Goal: Task Accomplishment & Management: Manage account settings

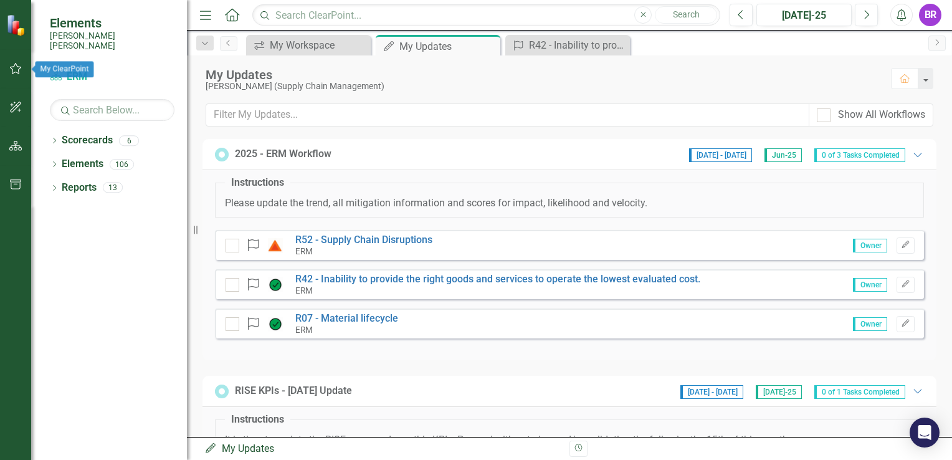
click at [19, 70] on icon "button" at bounding box center [15, 69] width 13 height 10
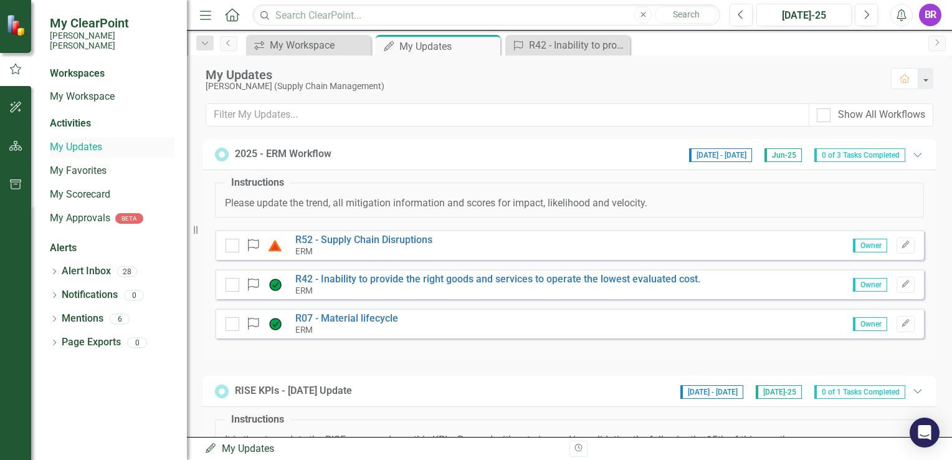
click at [73, 141] on link "My Updates" at bounding box center [112, 147] width 125 height 14
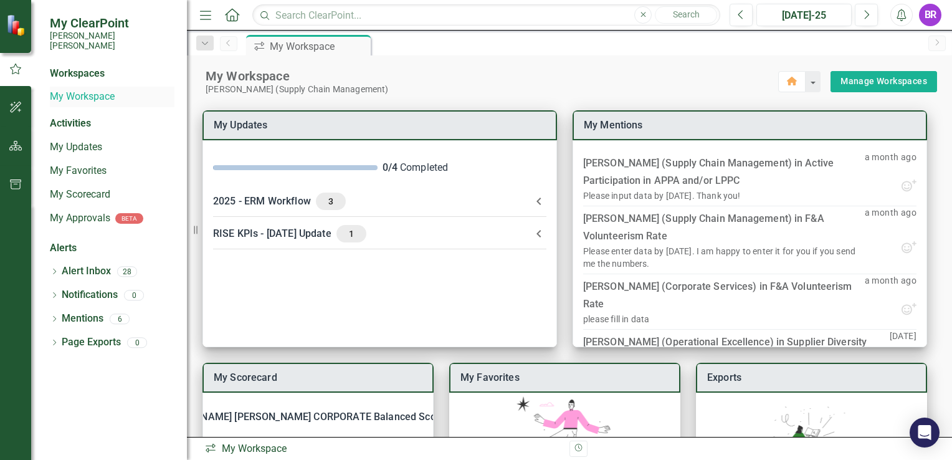
click at [111, 90] on link "My Workspace" at bounding box center [112, 97] width 125 height 14
click at [83, 90] on link "My Workspace" at bounding box center [112, 97] width 125 height 14
click at [73, 90] on link "My Workspace" at bounding box center [112, 97] width 125 height 14
click at [72, 90] on link "My Workspace" at bounding box center [112, 97] width 125 height 14
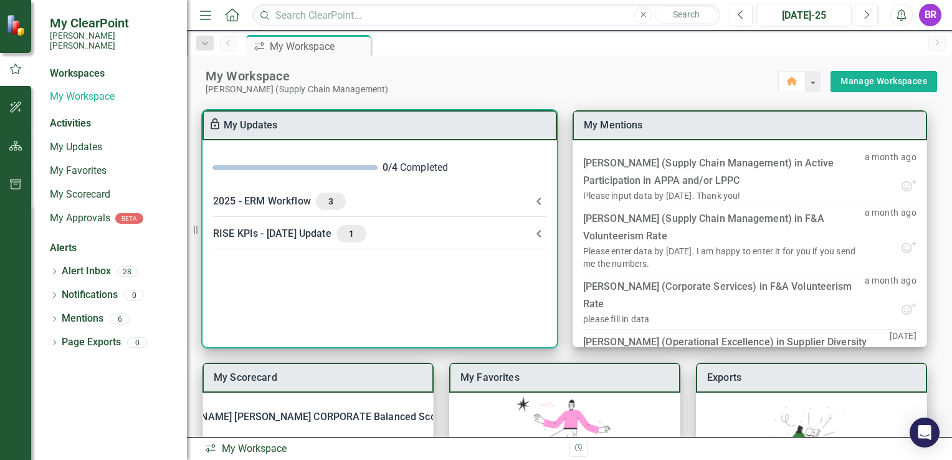
click at [535, 199] on icon at bounding box center [539, 201] width 15 height 15
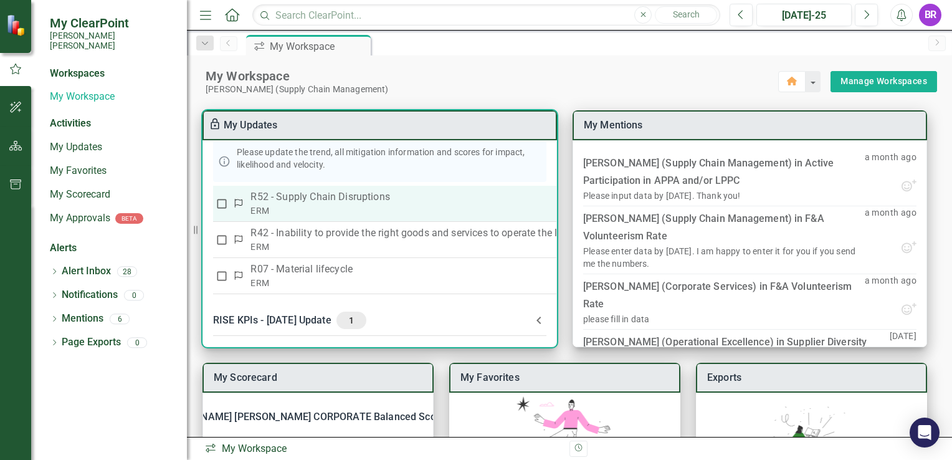
click at [365, 199] on p "R52 - Supply Chain Disruptions" at bounding box center [453, 196] width 404 height 15
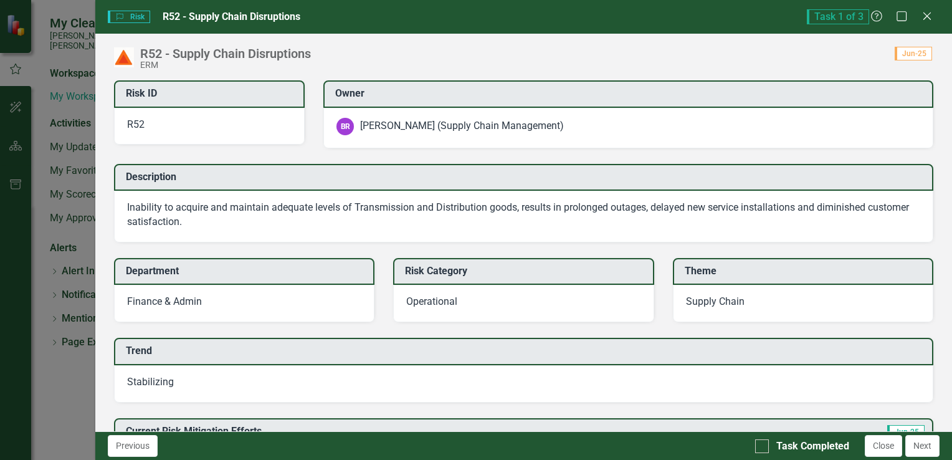
click at [924, 21] on icon "Close" at bounding box center [927, 16] width 12 height 10
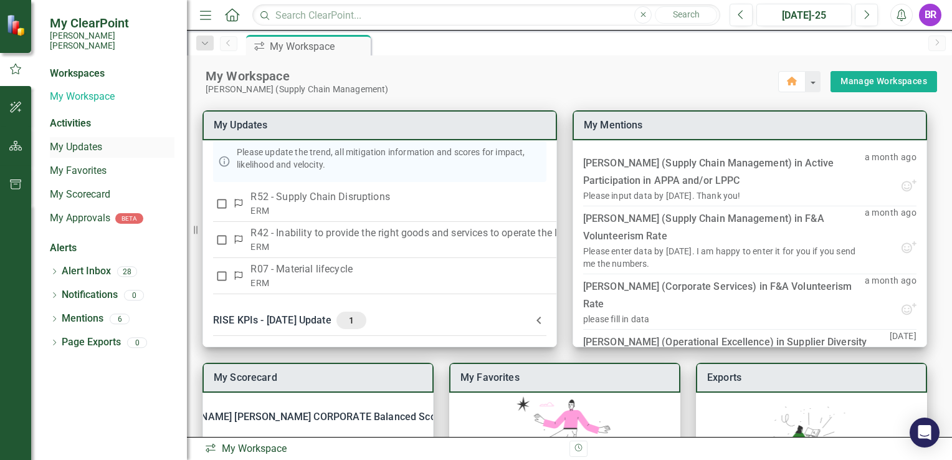
click at [101, 140] on link "My Updates" at bounding box center [112, 147] width 125 height 14
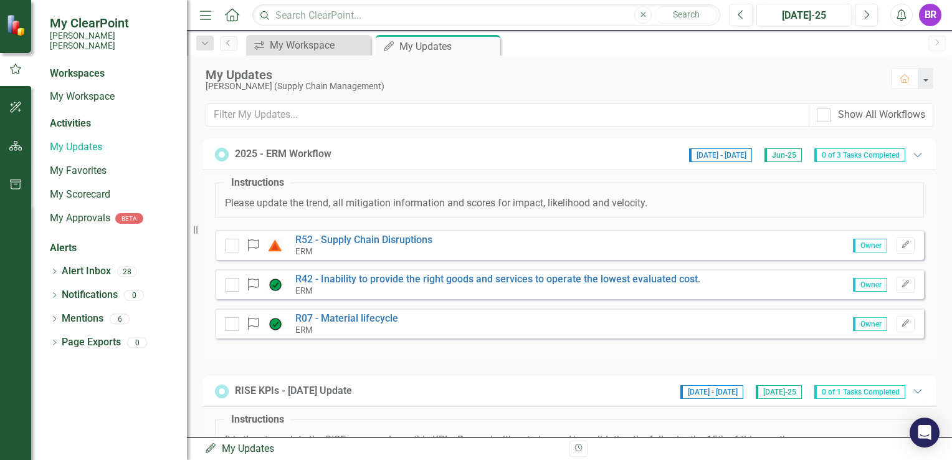
click at [280, 242] on img at bounding box center [275, 245] width 15 height 15
click at [275, 246] on img at bounding box center [275, 245] width 15 height 15
click at [901, 246] on icon "Edit" at bounding box center [905, 244] width 9 height 7
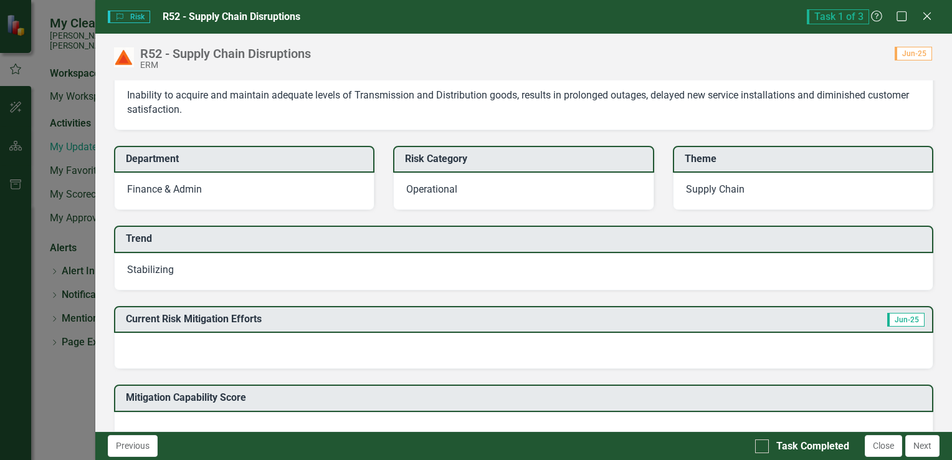
scroll to position [187, 0]
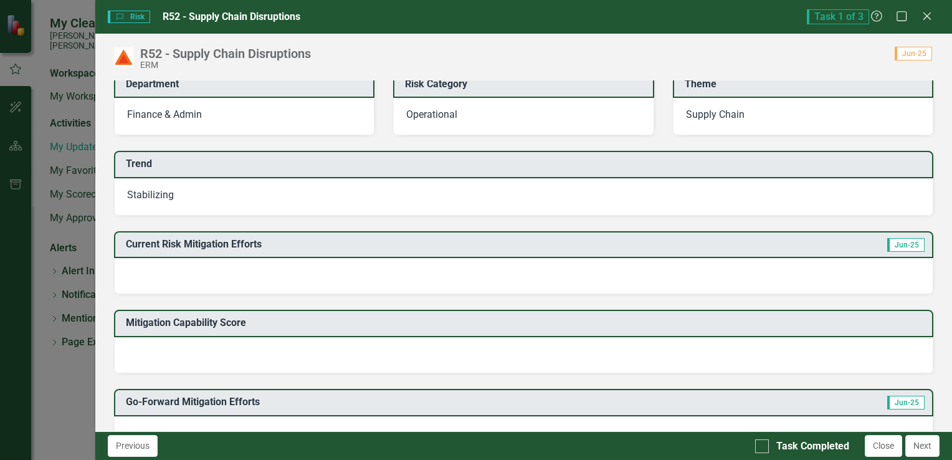
click at [329, 277] on div at bounding box center [523, 276] width 819 height 36
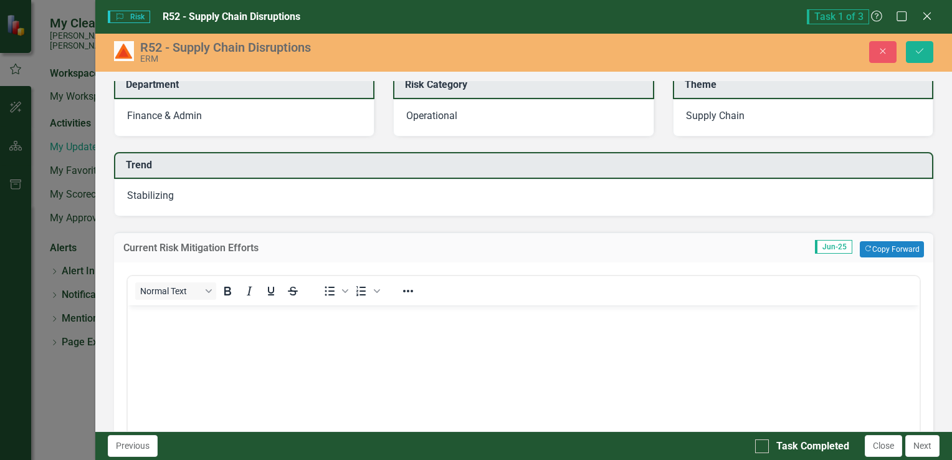
scroll to position [0, 0]
click at [301, 351] on body "Rich Text Area. Press ALT-0 for help." at bounding box center [523, 398] width 792 height 187
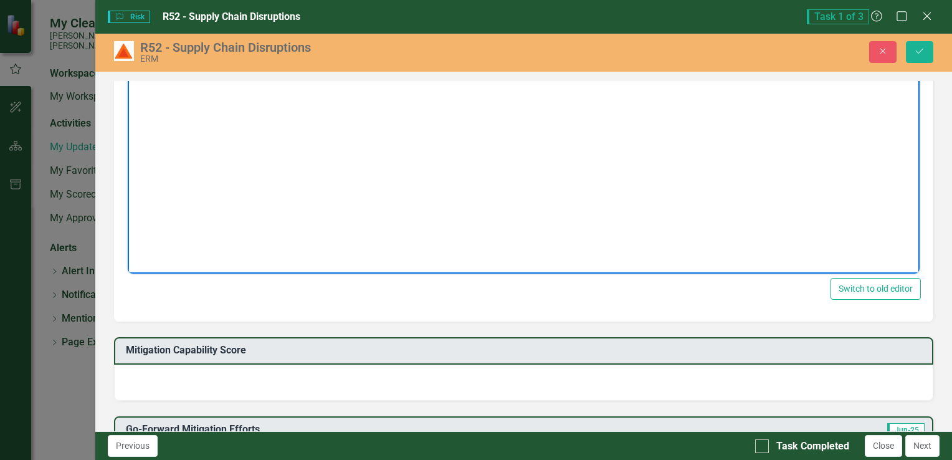
scroll to position [499, 0]
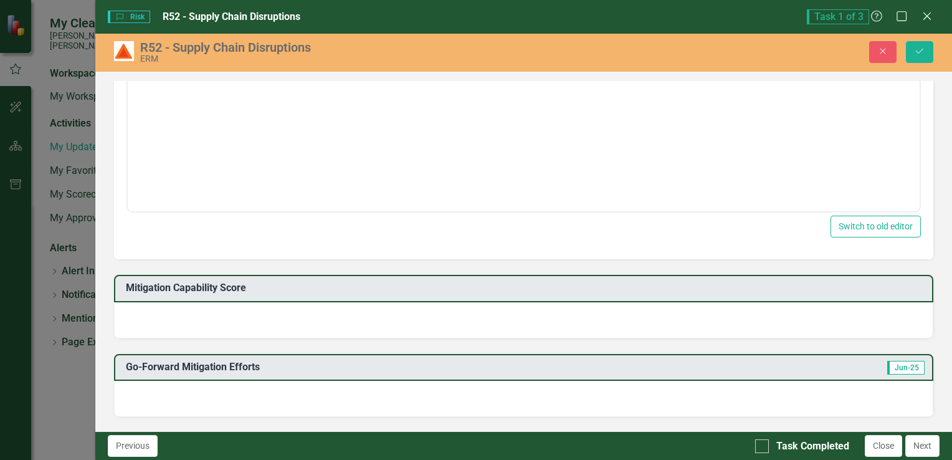
click at [294, 321] on div at bounding box center [523, 320] width 819 height 36
click at [332, 328] on div at bounding box center [523, 320] width 819 height 36
click at [331, 327] on div at bounding box center [523, 320] width 819 height 36
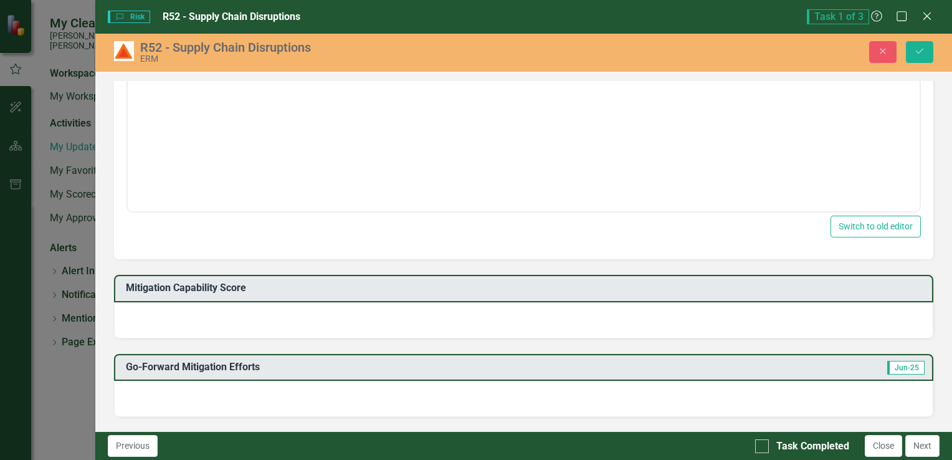
click at [332, 317] on div at bounding box center [523, 320] width 819 height 36
click at [322, 318] on div at bounding box center [523, 320] width 819 height 36
click at [319, 318] on div at bounding box center [523, 320] width 819 height 36
click at [282, 403] on div at bounding box center [523, 399] width 819 height 36
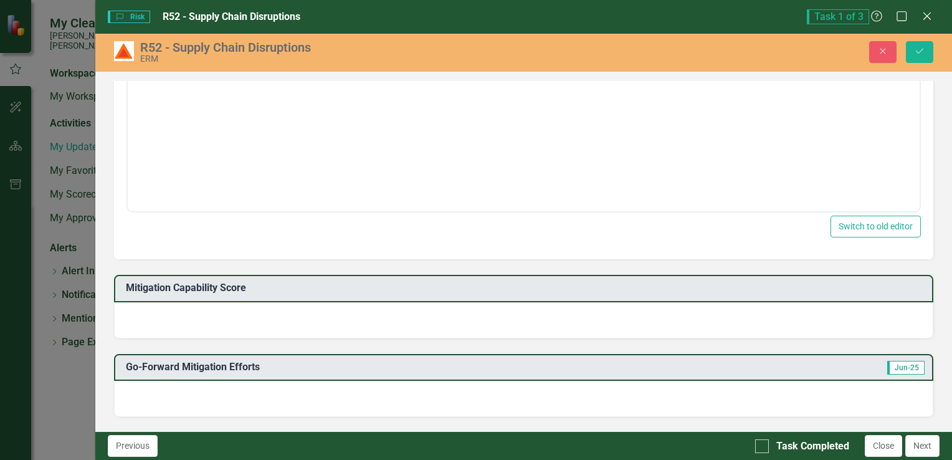
click at [282, 400] on div at bounding box center [523, 399] width 819 height 36
click at [283, 399] on div at bounding box center [523, 399] width 819 height 36
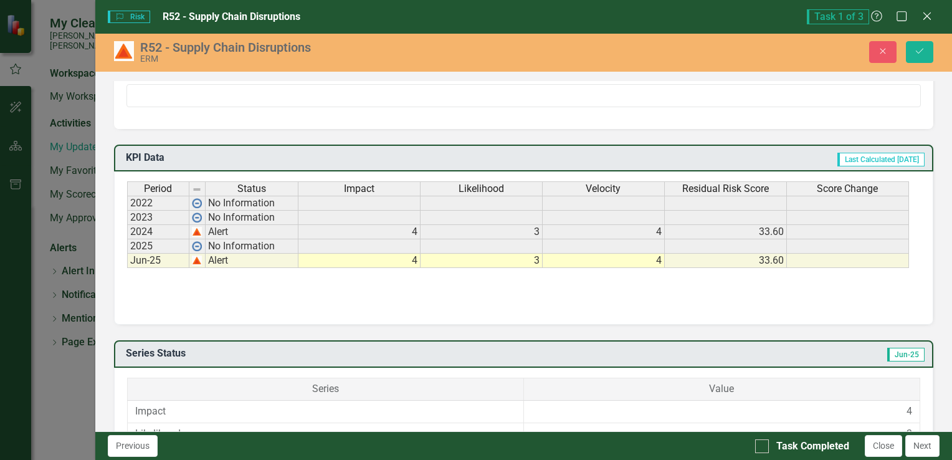
scroll to position [810, 0]
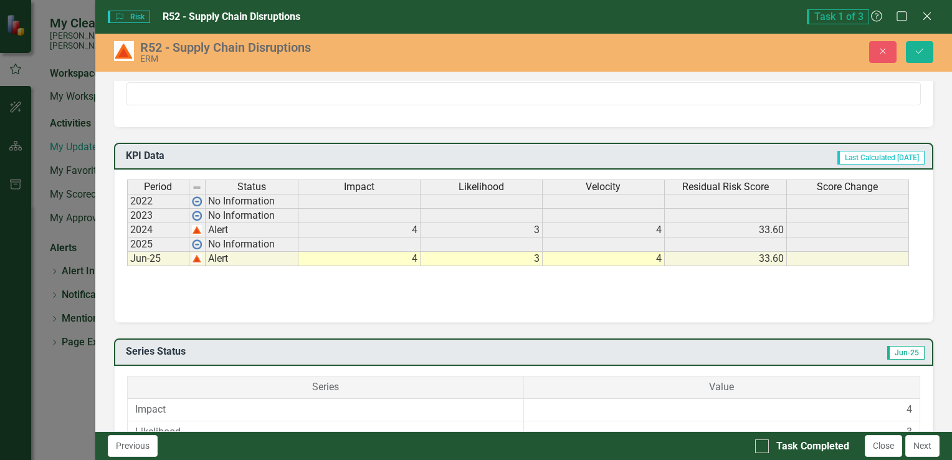
click at [215, 298] on div "Period Status Impact Likelihood Velocity Residual Risk Score Score Change 2022 …" at bounding box center [523, 241] width 793 height 125
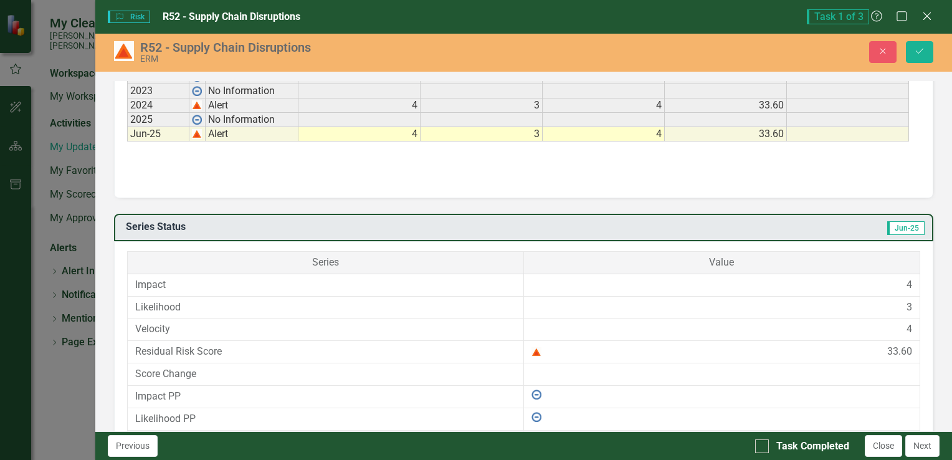
scroll to position [997, 0]
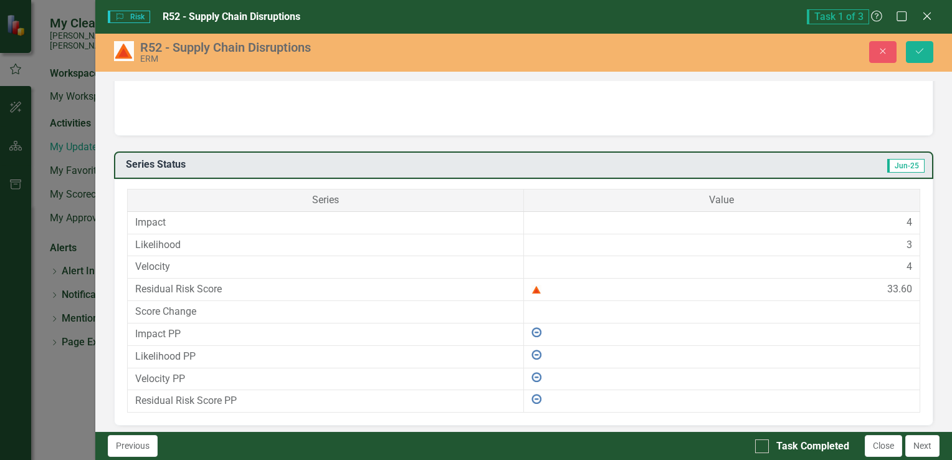
click at [533, 285] on img at bounding box center [537, 290] width 10 height 10
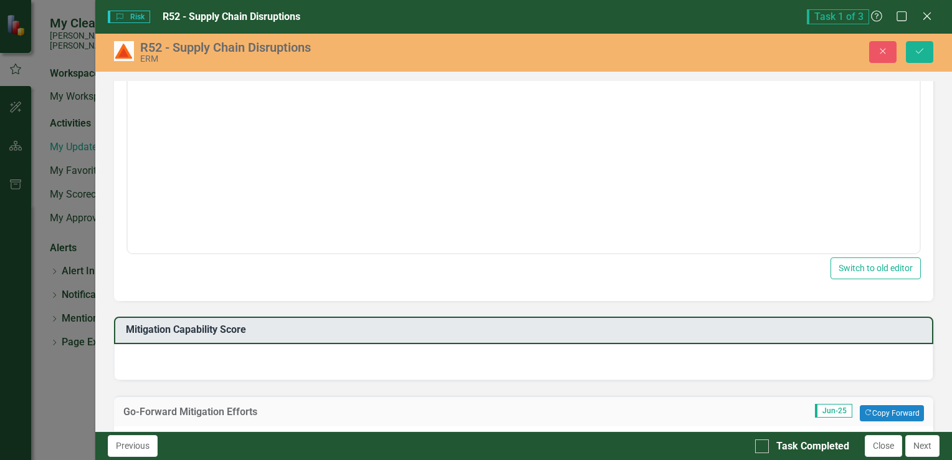
scroll to position [453, 0]
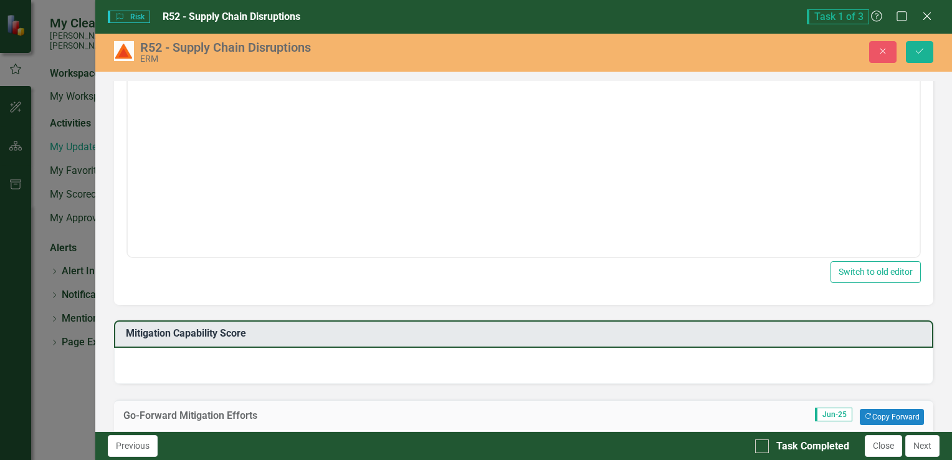
click at [482, 362] on div at bounding box center [523, 366] width 819 height 36
click at [482, 361] on div at bounding box center [523, 366] width 819 height 36
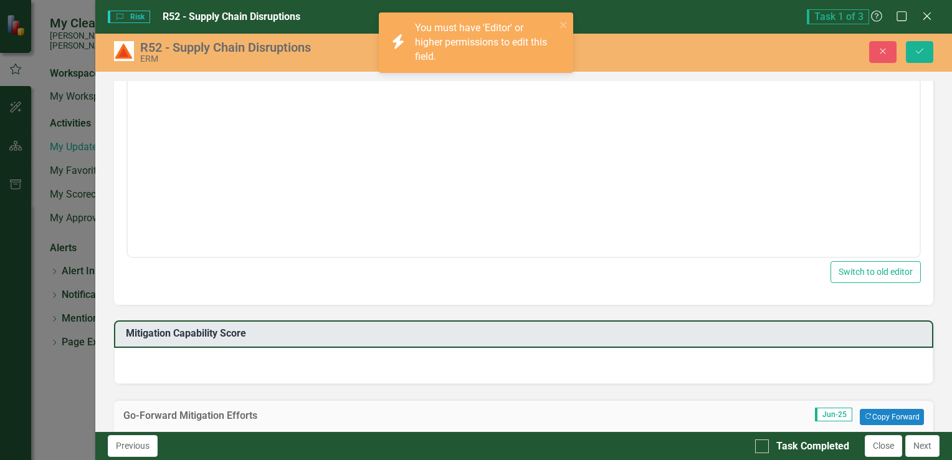
scroll to position [640, 0]
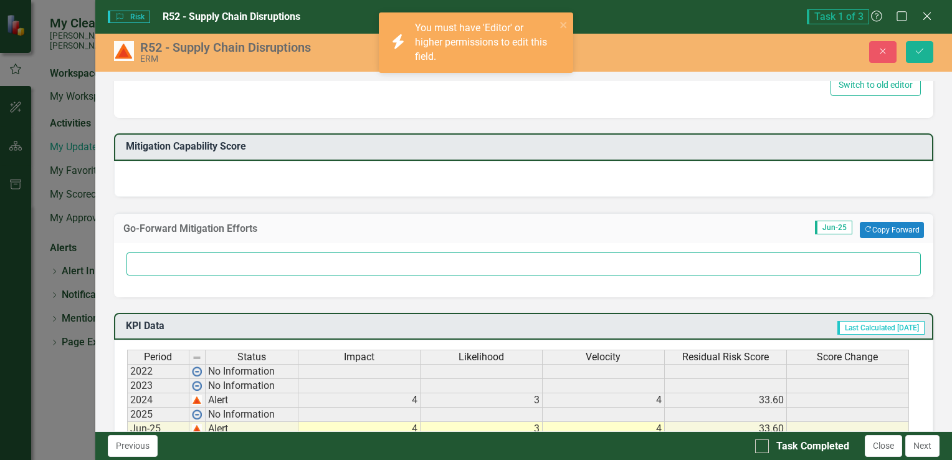
click at [303, 263] on input "text" at bounding box center [524, 263] width 795 height 23
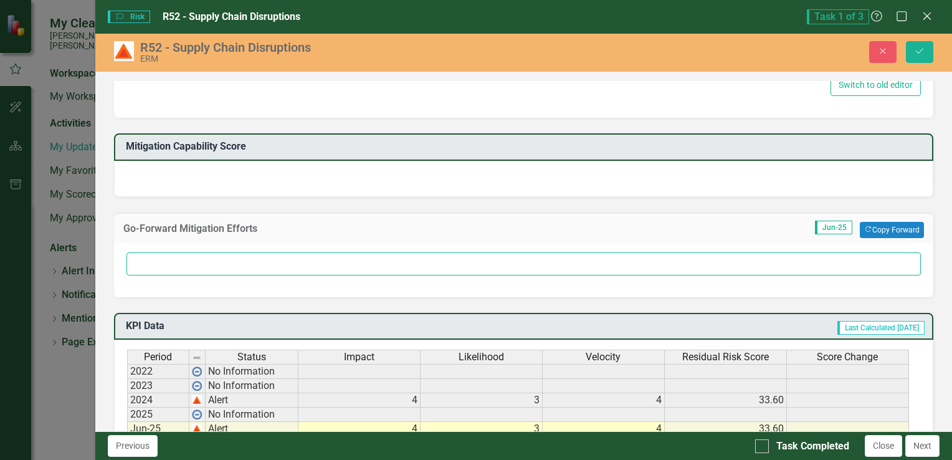
click at [303, 263] on input "text" at bounding box center [524, 263] width 795 height 23
click at [299, 253] on input "text" at bounding box center [524, 263] width 795 height 23
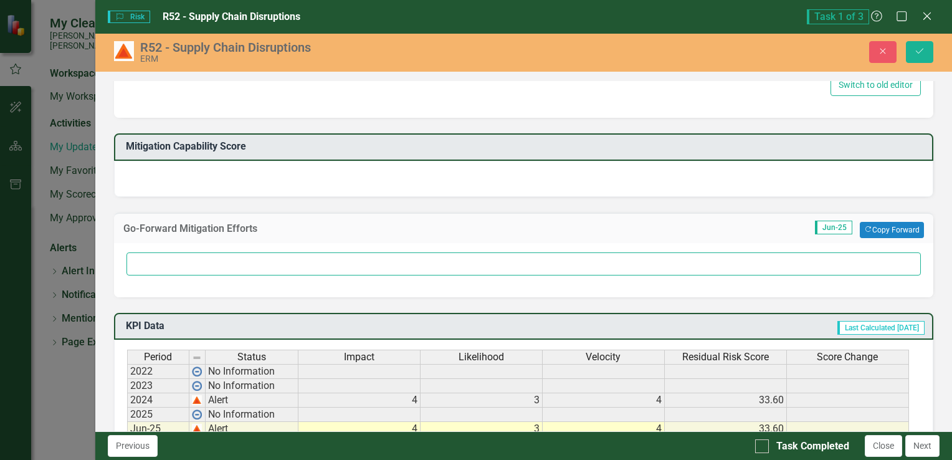
click at [299, 253] on input "text" at bounding box center [524, 263] width 795 height 23
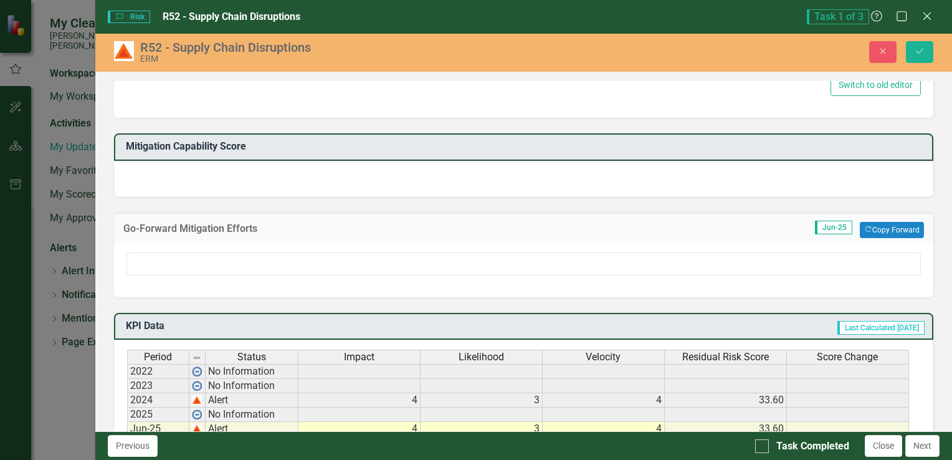
click at [322, 179] on div at bounding box center [523, 179] width 819 height 36
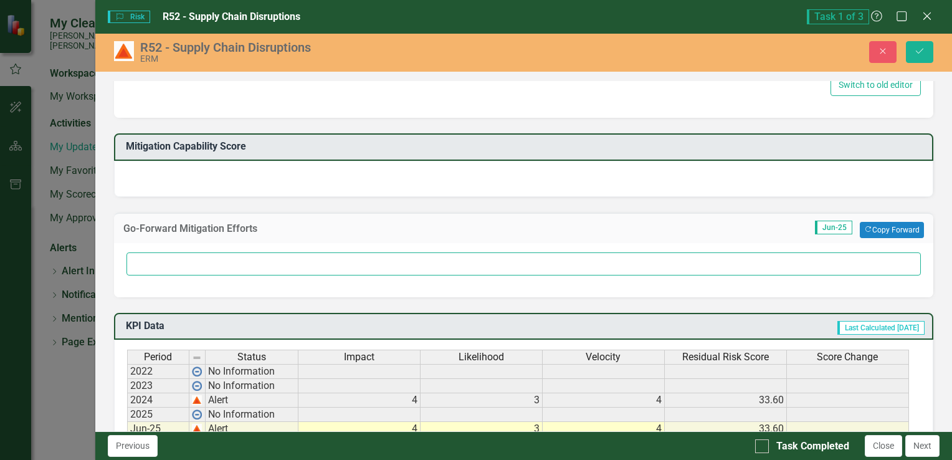
click at [328, 260] on input "text" at bounding box center [524, 263] width 795 height 23
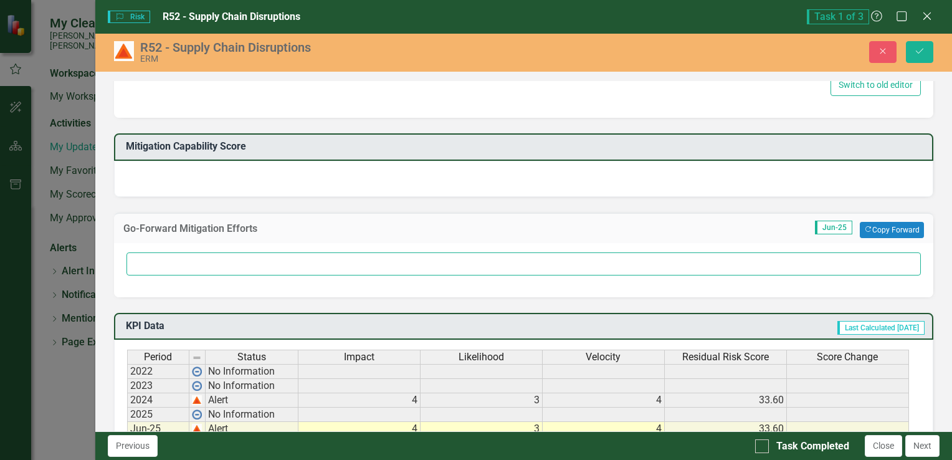
click at [328, 260] on input "text" at bounding box center [524, 263] width 795 height 23
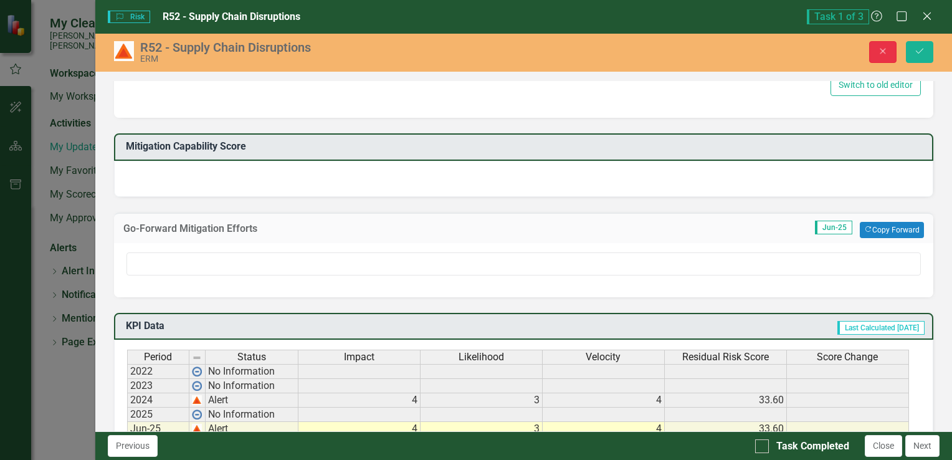
click at [889, 62] on button "Close" at bounding box center [882, 52] width 27 height 22
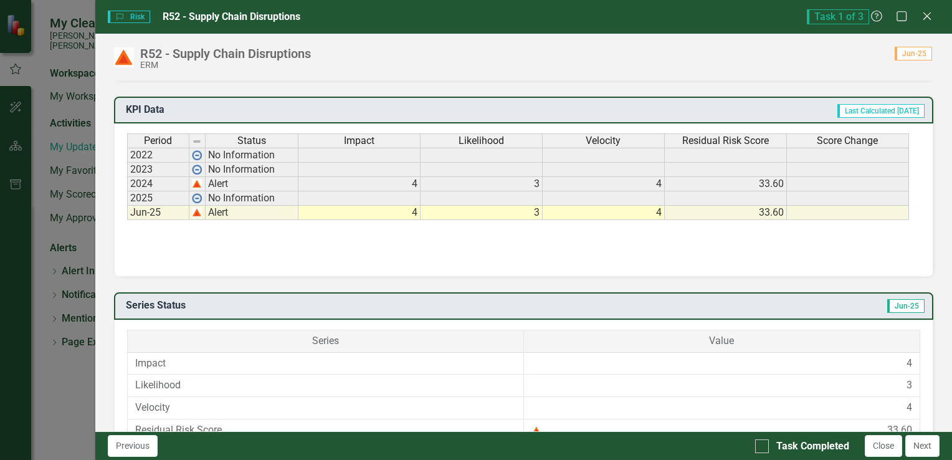
scroll to position [449, 0]
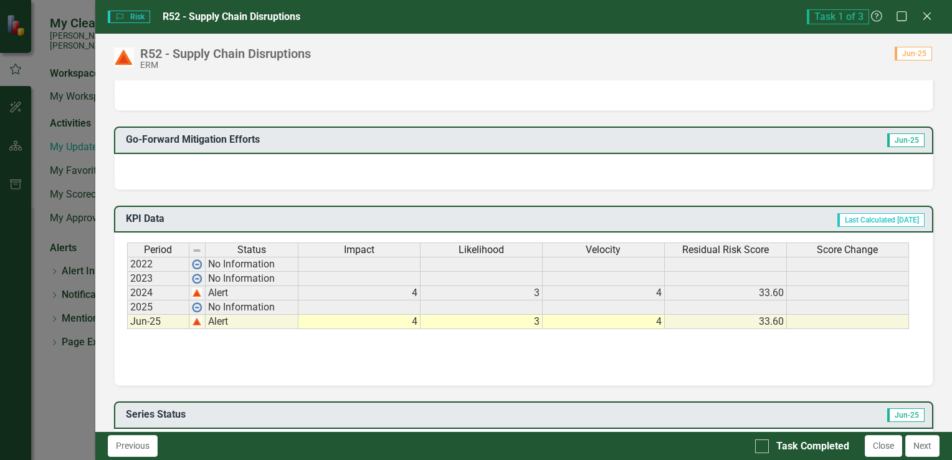
click at [408, 165] on div at bounding box center [523, 172] width 819 height 36
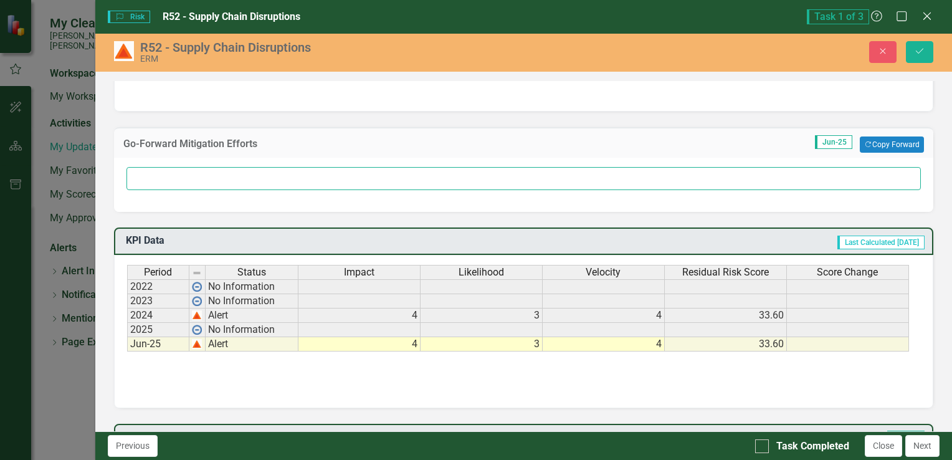
click at [406, 174] on input "text" at bounding box center [524, 178] width 795 height 23
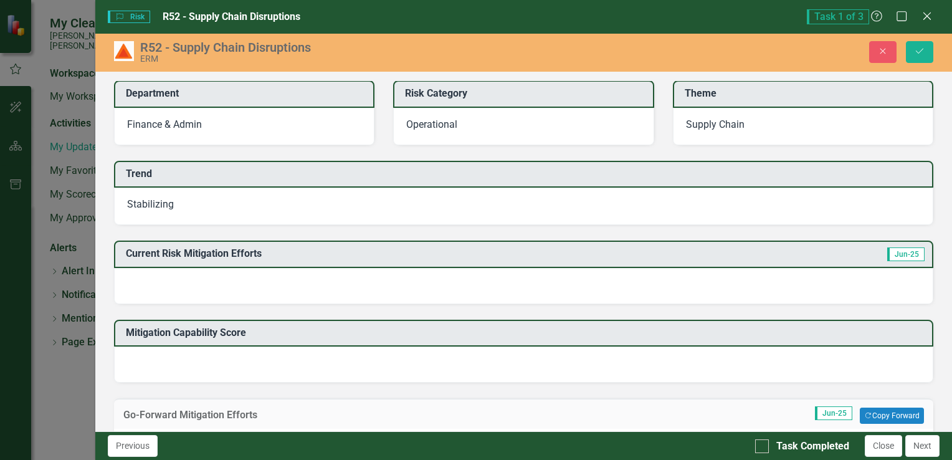
scroll to position [200, 0]
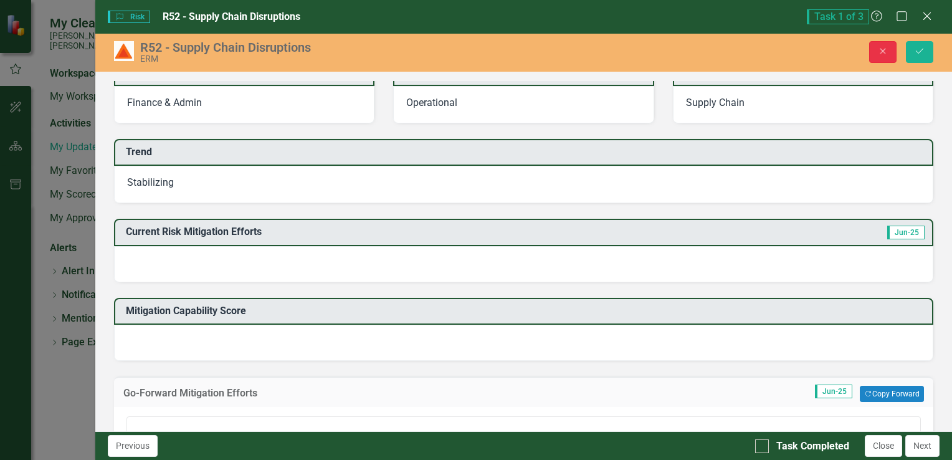
click at [886, 49] on icon "Close" at bounding box center [882, 51] width 11 height 9
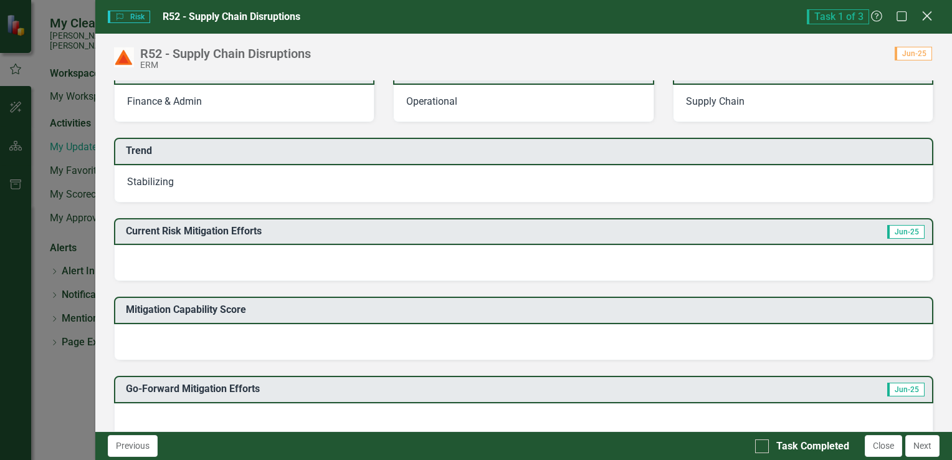
click at [924, 19] on icon at bounding box center [926, 15] width 9 height 9
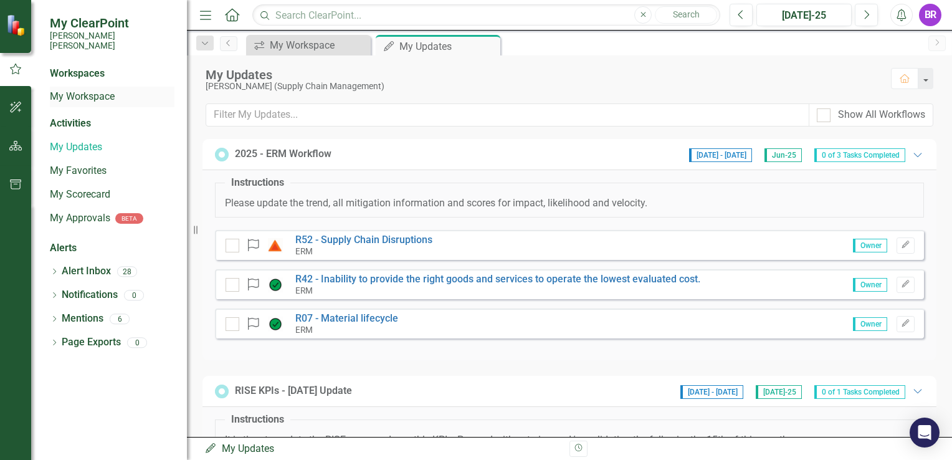
click at [100, 90] on link "My Workspace" at bounding box center [112, 97] width 125 height 14
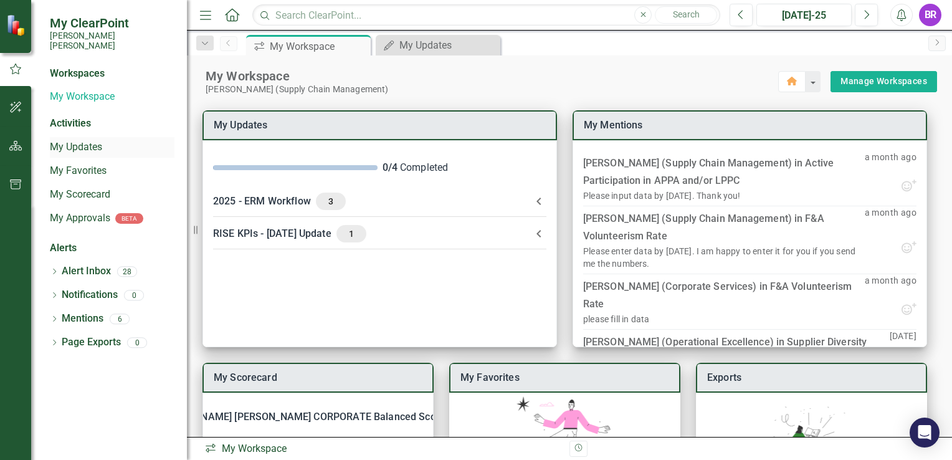
click at [80, 140] on link "My Updates" at bounding box center [112, 147] width 125 height 14
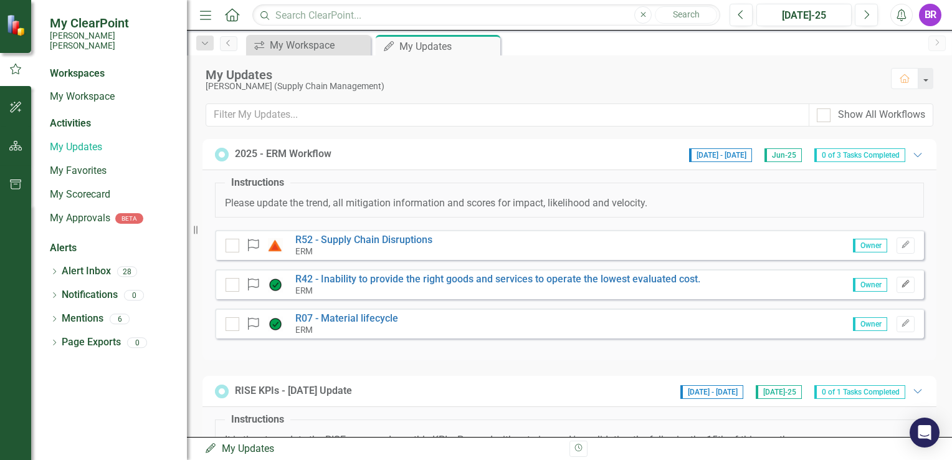
click at [897, 278] on button "Edit" at bounding box center [906, 285] width 18 height 16
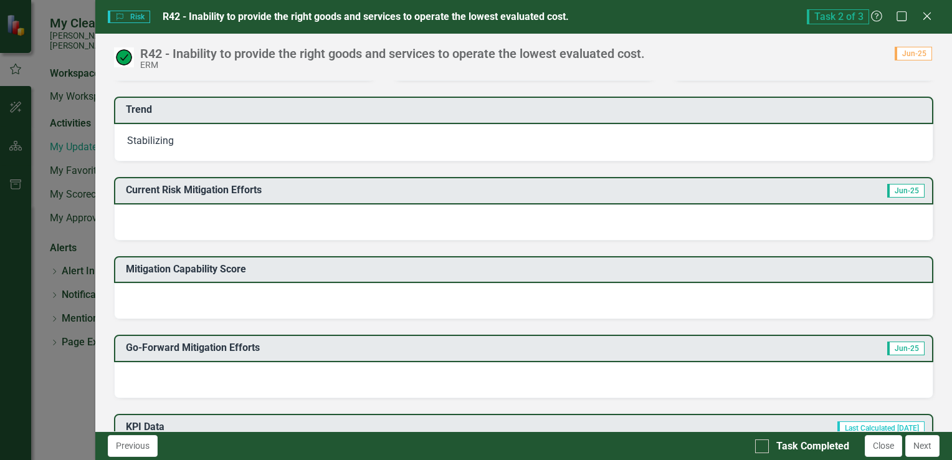
scroll to position [249, 0]
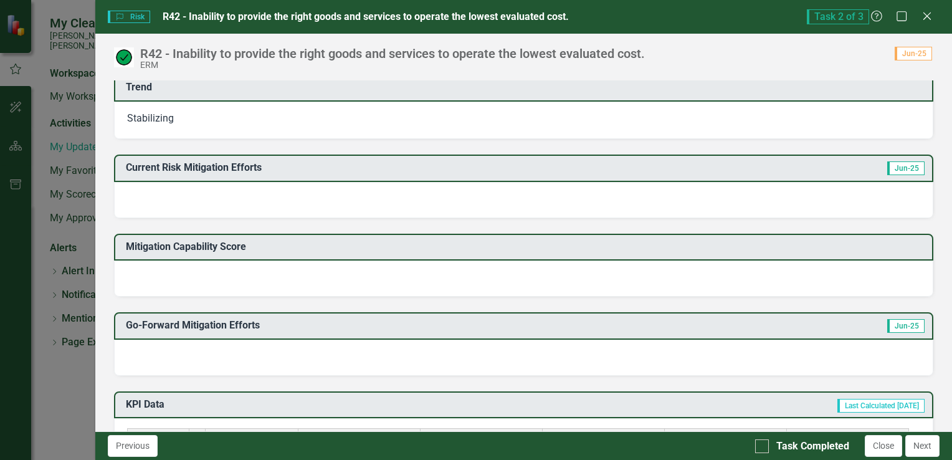
click at [339, 340] on div at bounding box center [523, 358] width 819 height 36
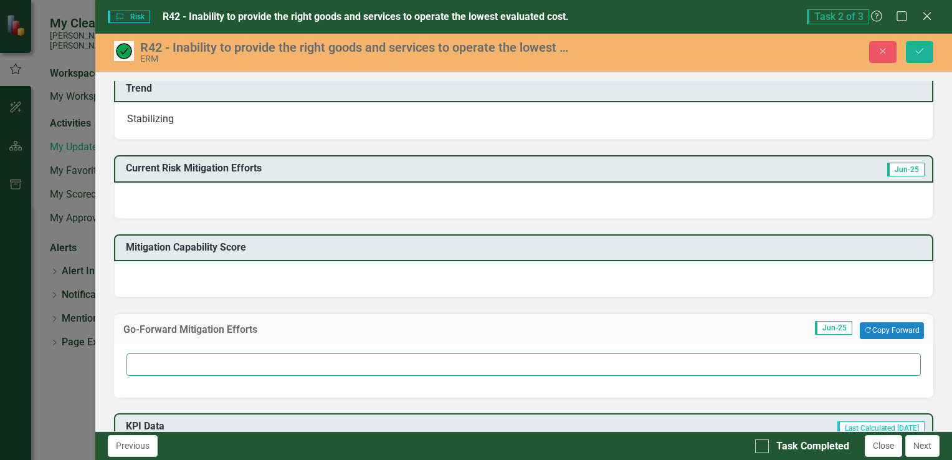
click at [324, 356] on input "text" at bounding box center [524, 364] width 795 height 23
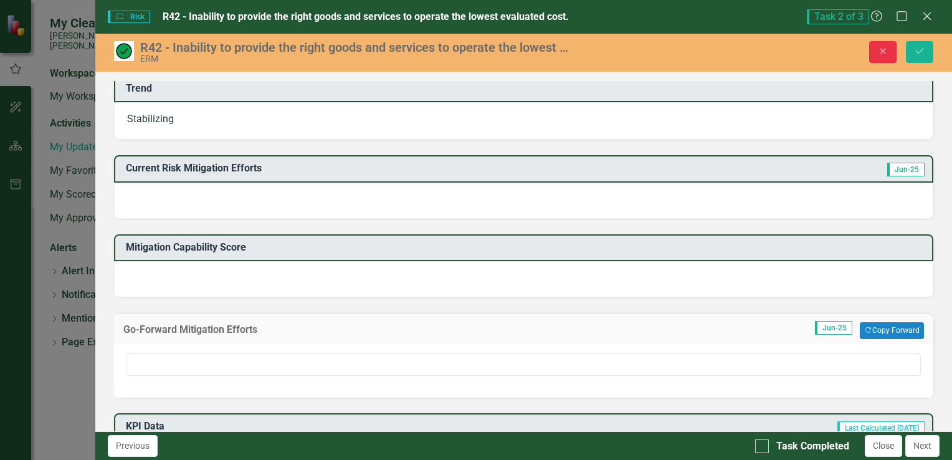
click at [872, 54] on button "Close" at bounding box center [882, 52] width 27 height 22
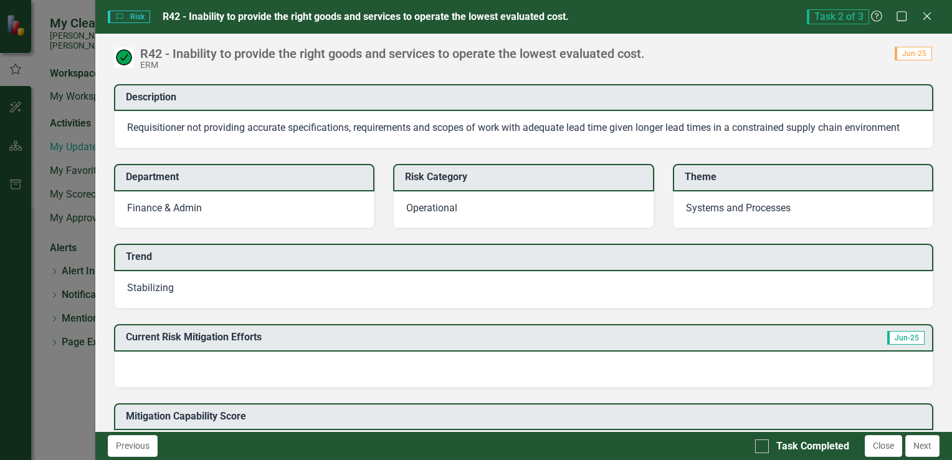
scroll to position [0, 0]
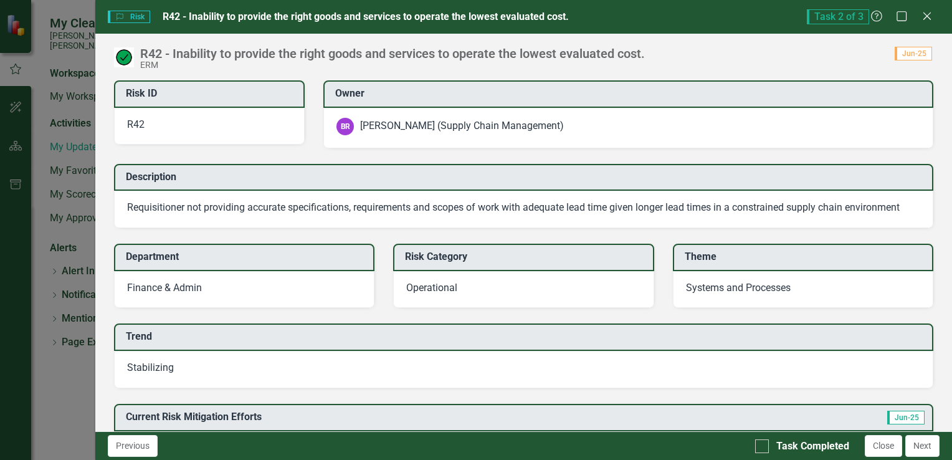
click at [927, 26] on div "Risk Risk R42 - Inability to provide the right goods and services to operate th…" at bounding box center [523, 17] width 857 height 34
click at [927, 21] on icon "Close" at bounding box center [927, 16] width 16 height 12
